Goal: Book appointment/travel/reservation

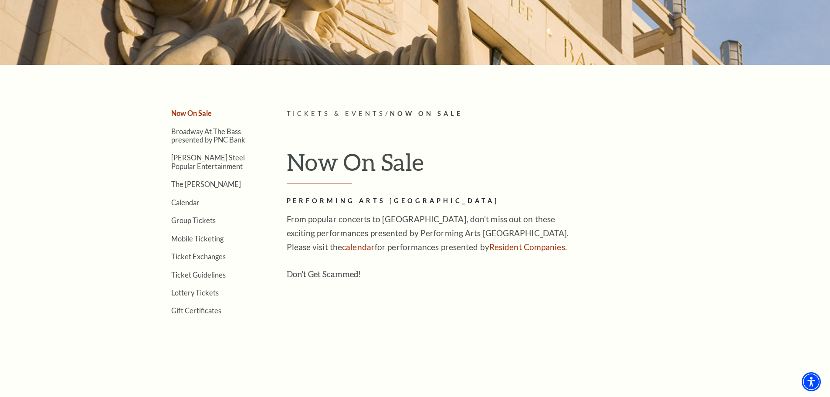
scroll to position [218, 0]
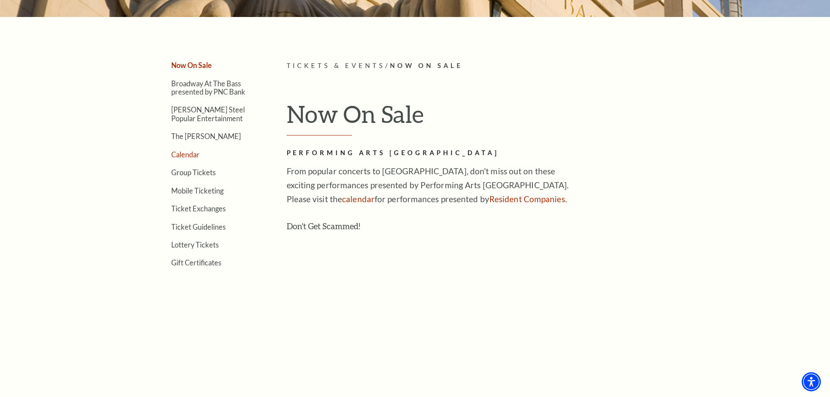
click at [186, 156] on link "Calendar" at bounding box center [185, 154] width 28 height 8
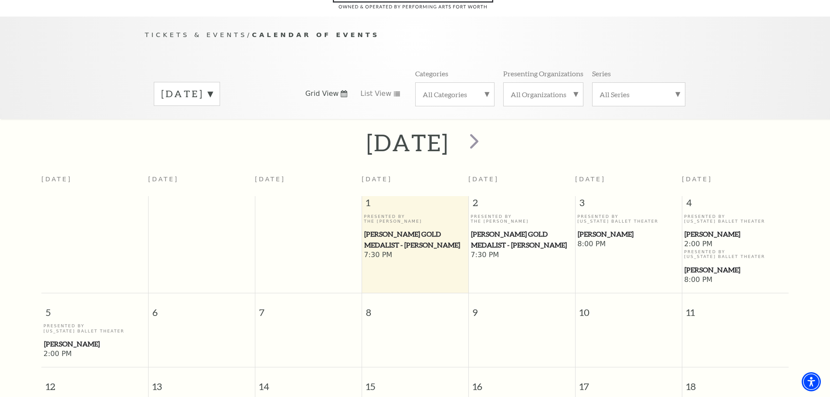
scroll to position [77, 0]
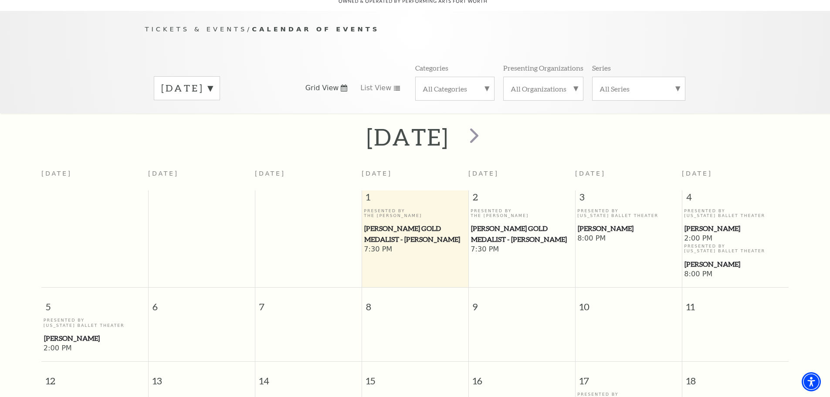
click at [213, 82] on label "October 2025" at bounding box center [186, 89] width 51 height 14
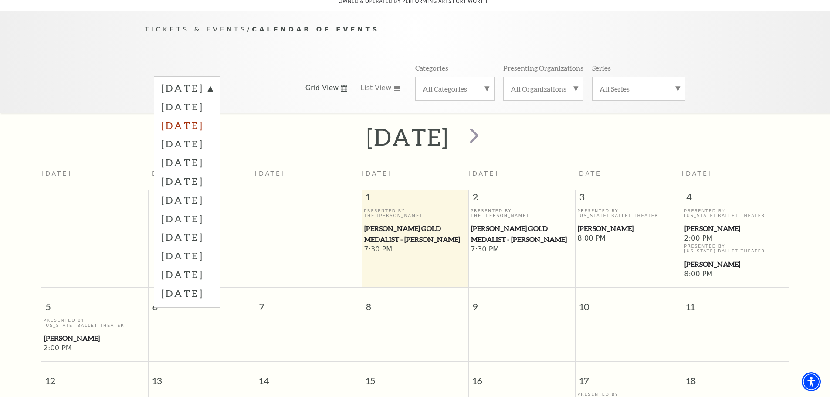
click at [201, 116] on label "December 2025" at bounding box center [186, 125] width 51 height 19
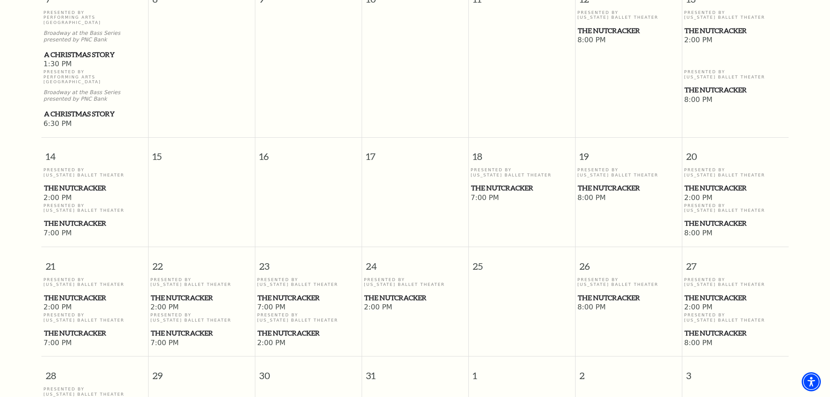
scroll to position [513, 0]
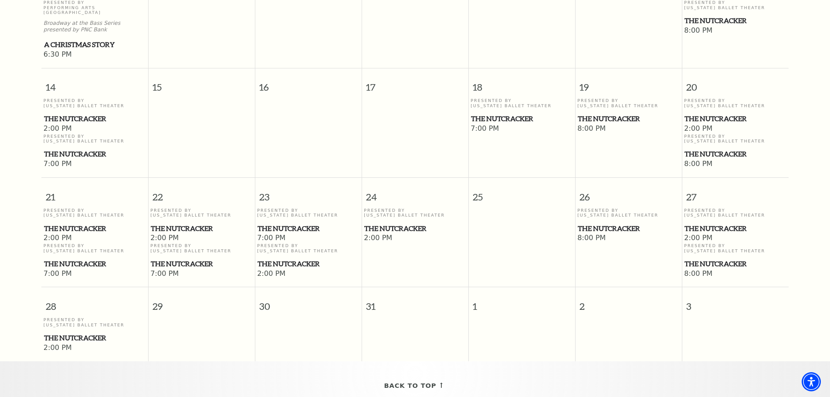
click at [163, 258] on span "The Nutcracker" at bounding box center [202, 263] width 102 height 11
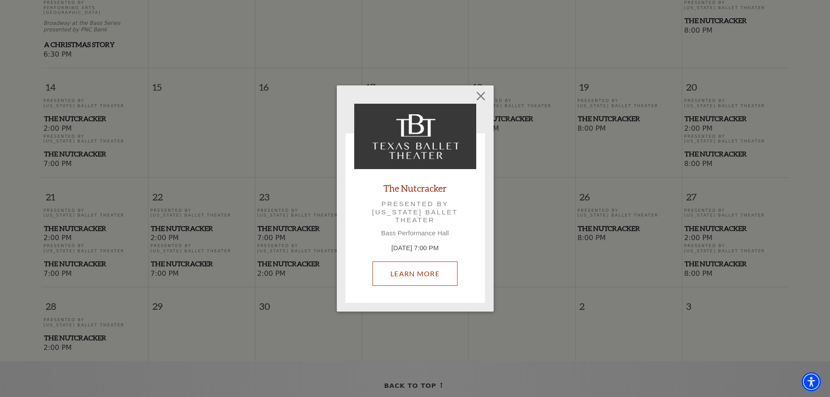
click at [411, 268] on link "Learn More" at bounding box center [415, 274] width 85 height 24
